Goal: Task Accomplishment & Management: Manage account settings

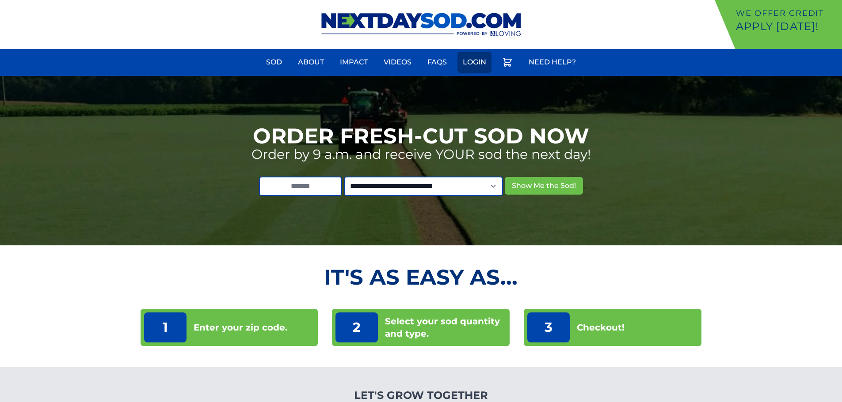
click at [467, 58] on link "Login" at bounding box center [474, 62] width 34 height 21
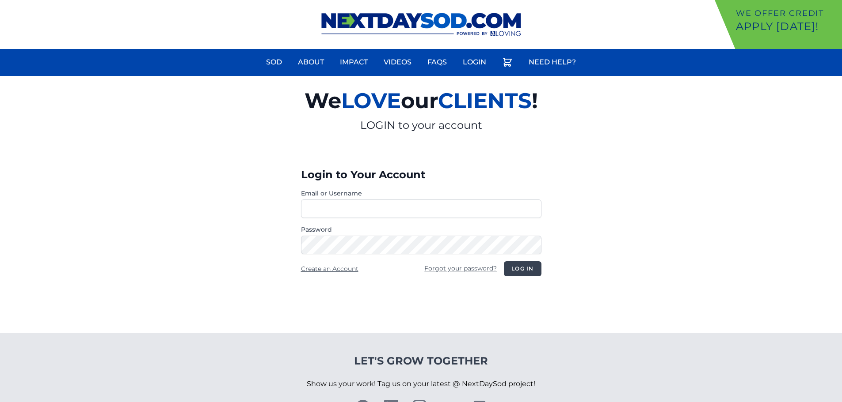
type input "**********"
click at [533, 266] on button "Log in" at bounding box center [522, 269] width 37 height 15
